Goal: Task Accomplishment & Management: Use online tool/utility

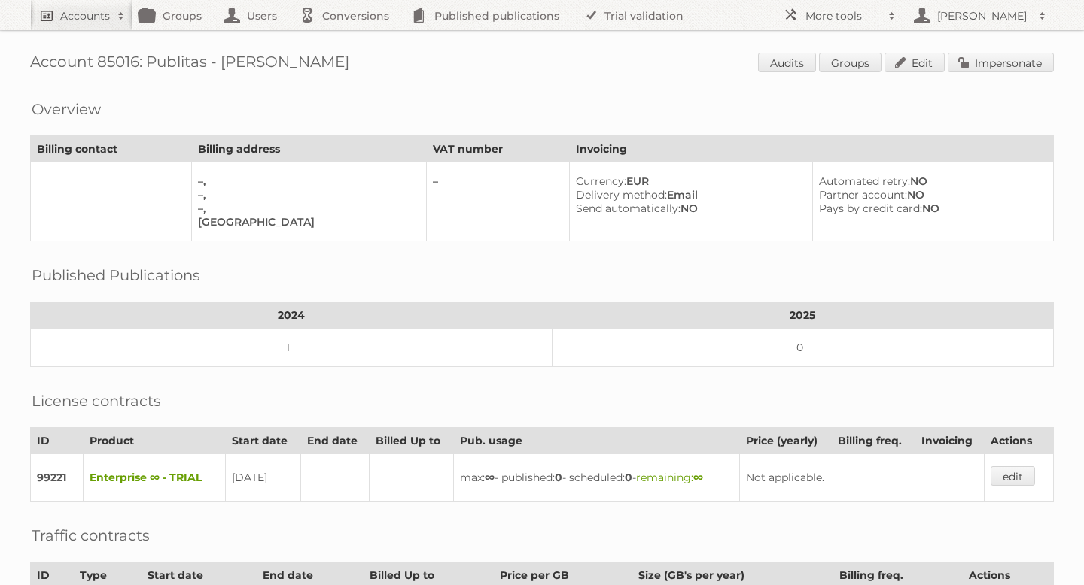
click at [99, 17] on h2 "Accounts" at bounding box center [85, 15] width 50 height 15
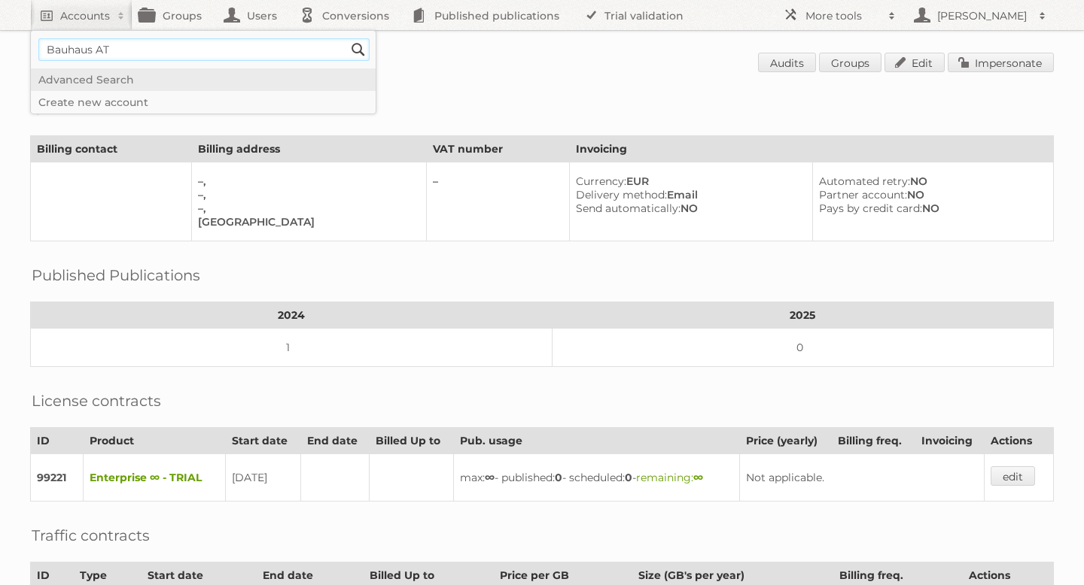
type input"] "bauhaus AT"
click at [357, 46] on input "Search" at bounding box center [358, 49] width 23 height 23
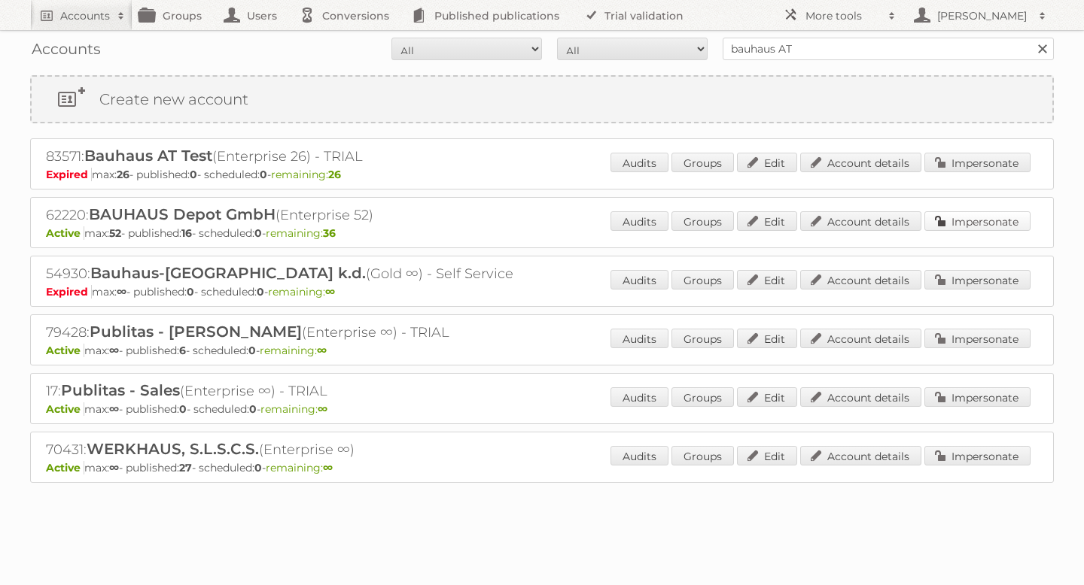
click at [978, 214] on link "Impersonate" at bounding box center [977, 221] width 106 height 20
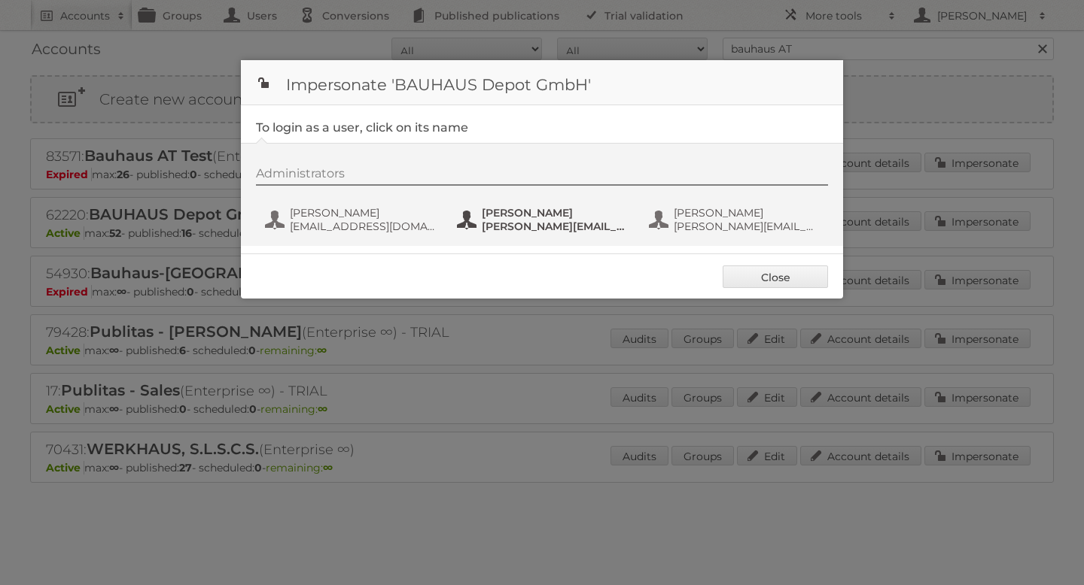
click at [508, 233] on button "Nina Gerharter nina.gerharter@bauhaus.at" at bounding box center [543, 220] width 177 height 30
